Goal: Find specific page/section: Find specific page/section

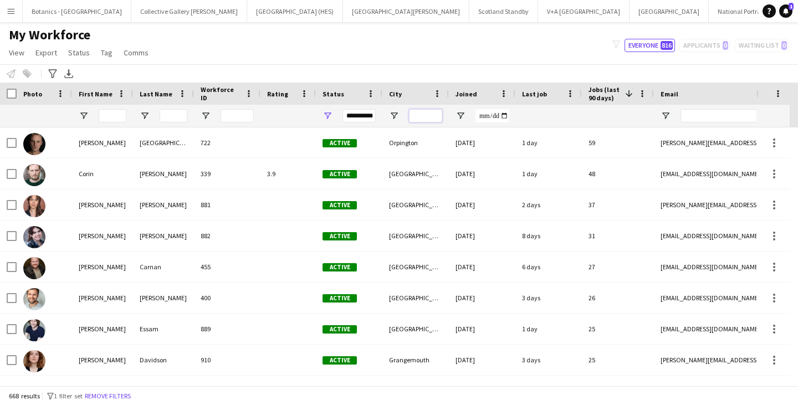
click at [425, 113] on input "City Filter Input" at bounding box center [425, 115] width 33 height 13
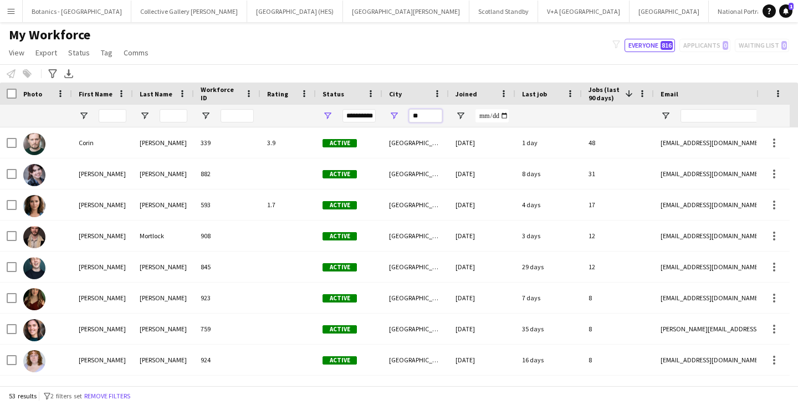
click at [429, 116] on input "**" at bounding box center [425, 115] width 33 height 13
click at [332, 52] on div "My Workforce View Views Default view New view Update view Delete view Edit name…" at bounding box center [399, 46] width 798 height 38
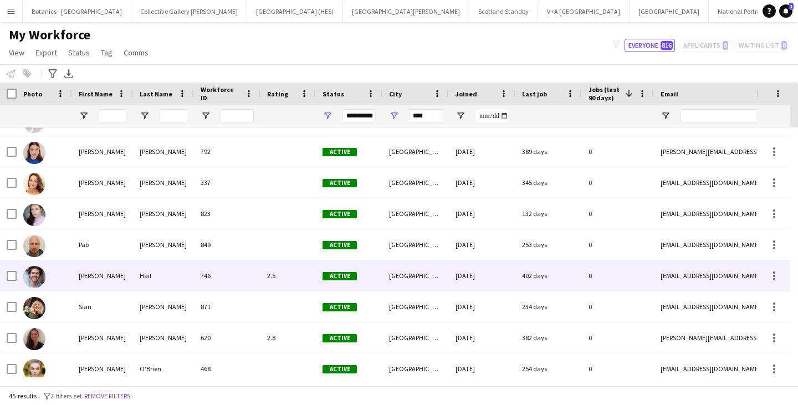
scroll to position [1146, 0]
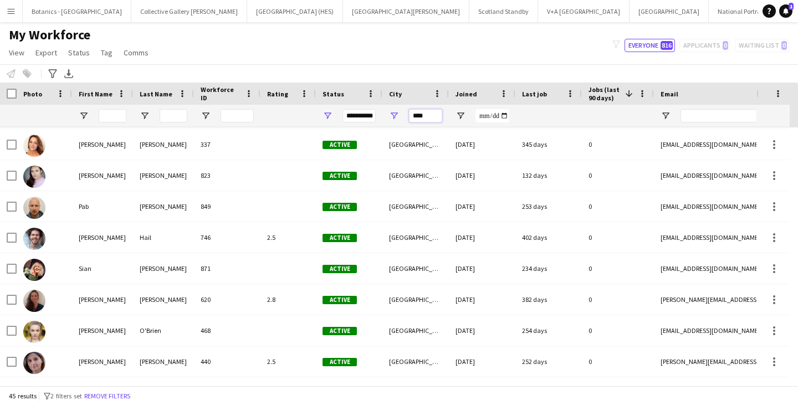
drag, startPoint x: 428, startPoint y: 117, endPoint x: 408, endPoint y: 117, distance: 19.9
click at [408, 117] on div "****" at bounding box center [415, 116] width 66 height 22
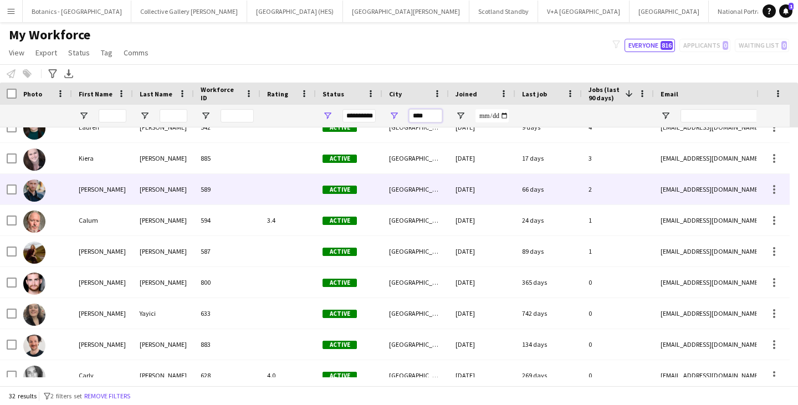
scroll to position [332, 0]
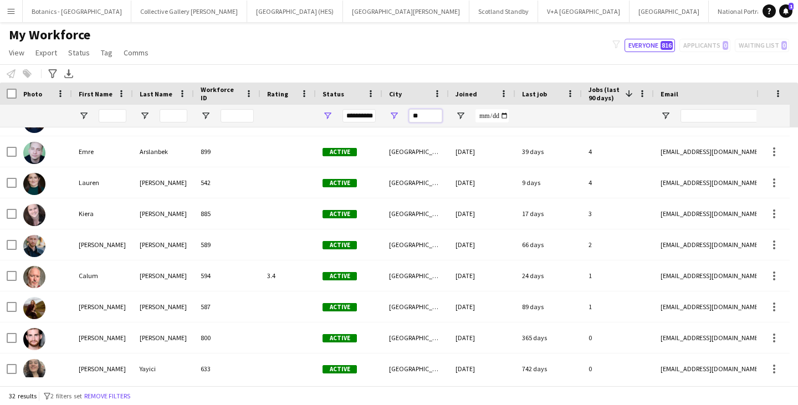
type input "*"
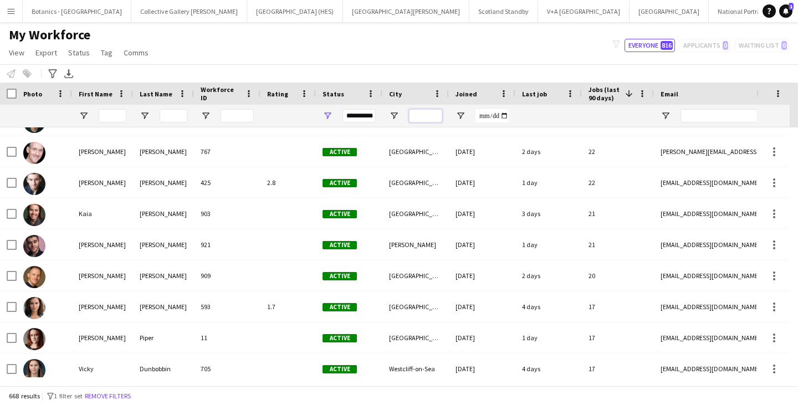
scroll to position [0, 0]
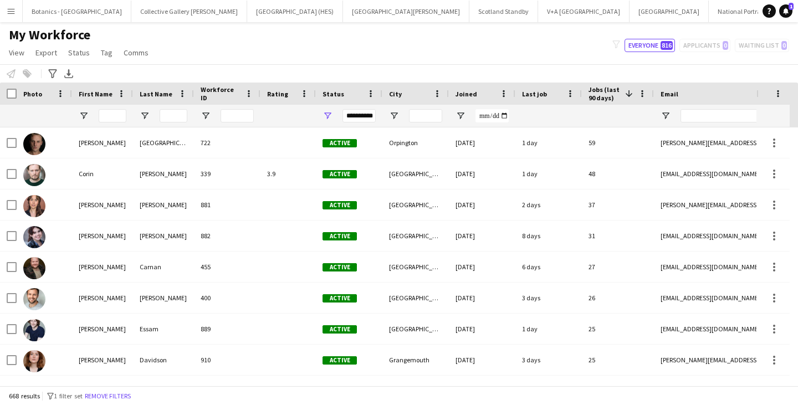
click at [557, 92] on div "Last job" at bounding box center [542, 93] width 40 height 17
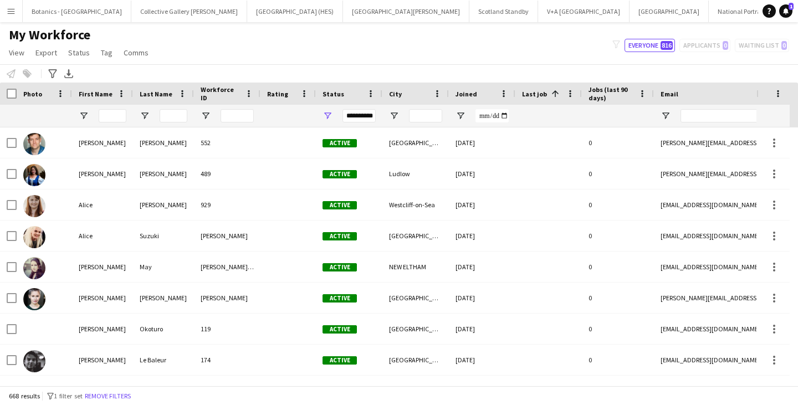
click at [557, 92] on span at bounding box center [555, 94] width 10 height 10
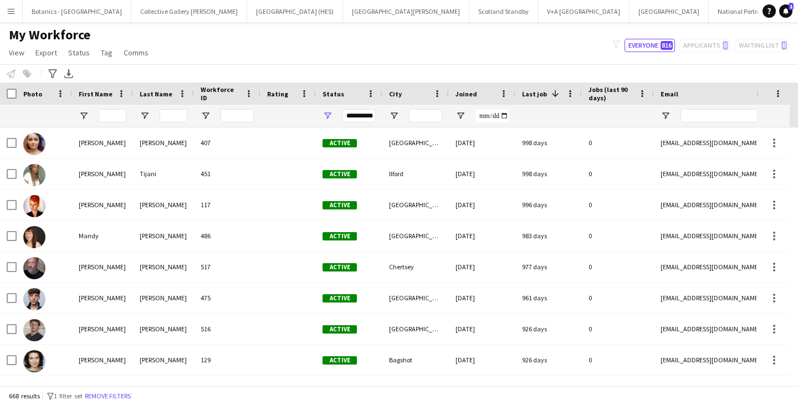
click at [557, 92] on span at bounding box center [555, 94] width 10 height 10
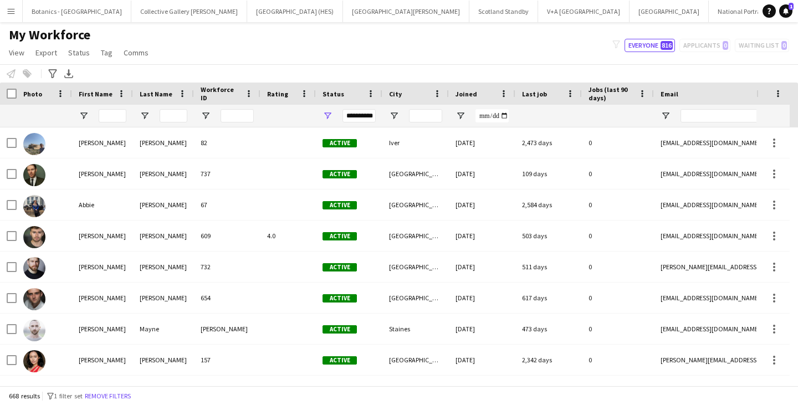
click at [547, 97] on div "Last job" at bounding box center [542, 93] width 40 height 17
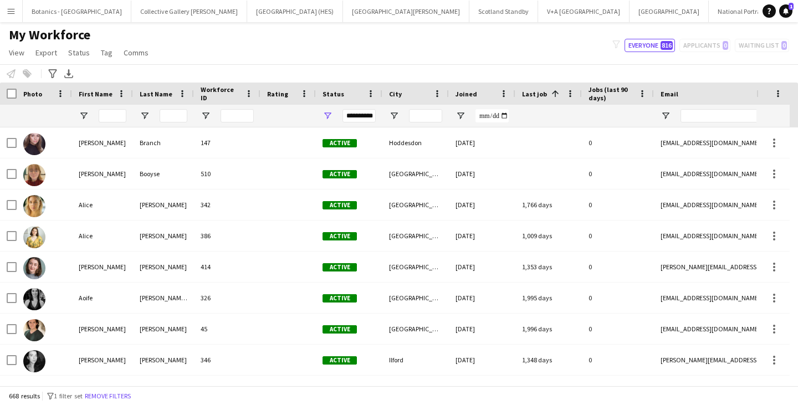
click at [547, 91] on span at bounding box center [553, 94] width 13 height 10
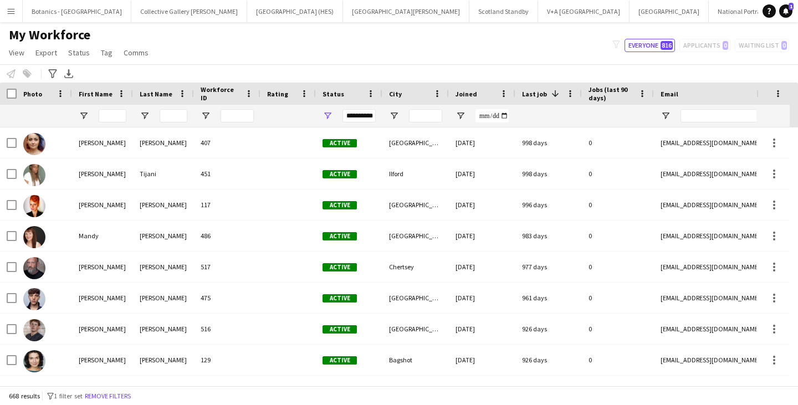
click at [553, 93] on span at bounding box center [555, 94] width 10 height 10
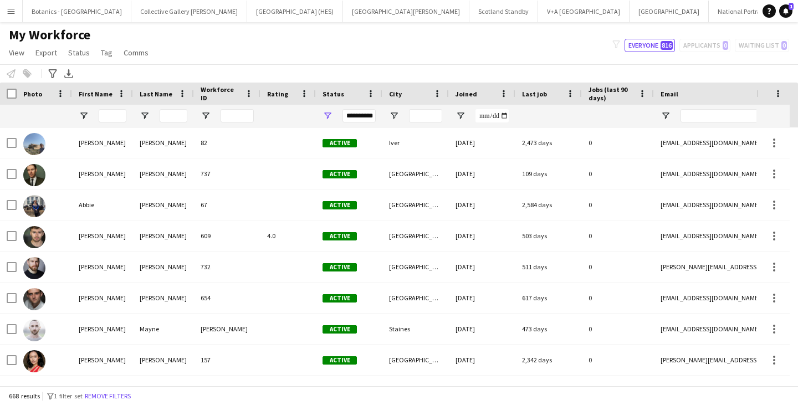
click at [553, 93] on div "Last job" at bounding box center [542, 93] width 40 height 17
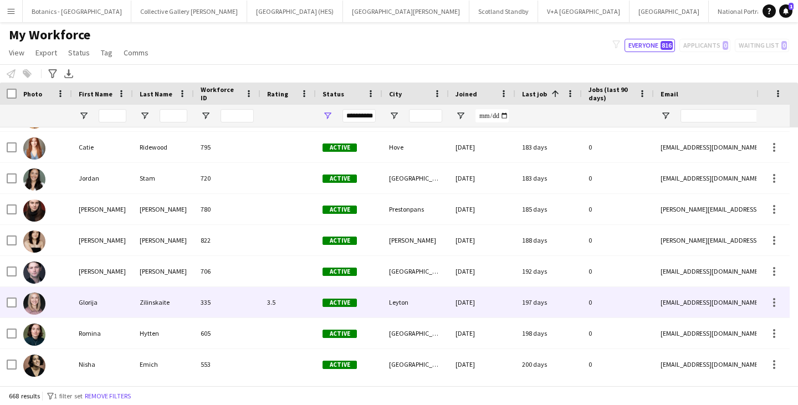
scroll to position [13016, 0]
